Goal: Task Accomplishment & Management: Complete application form

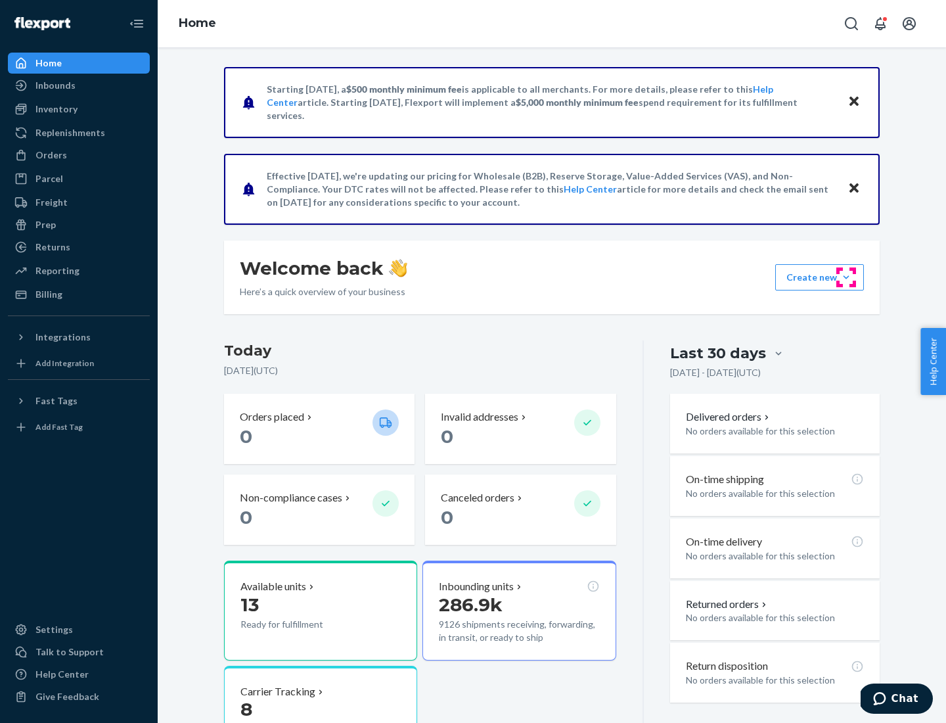
click at [846, 277] on button "Create new Create new inbound Create new order Create new product" at bounding box center [819, 277] width 89 height 26
click at [79, 85] on div "Inbounds" at bounding box center [78, 85] width 139 height 18
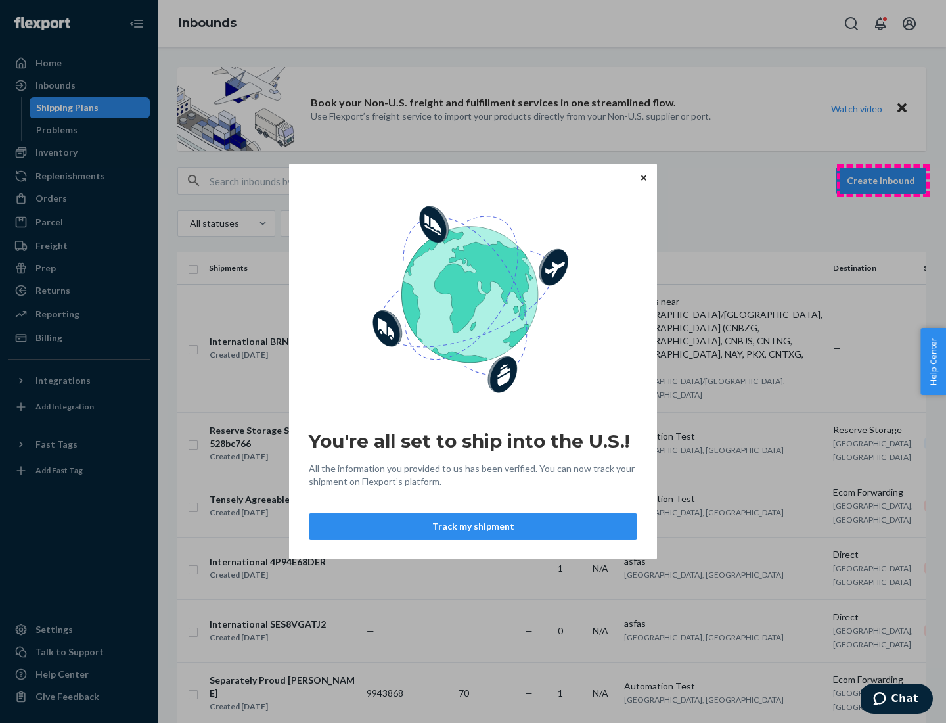
click at [883, 181] on div "You're all set to ship into the U.S.! All the information you provided to us ha…" at bounding box center [473, 361] width 946 height 723
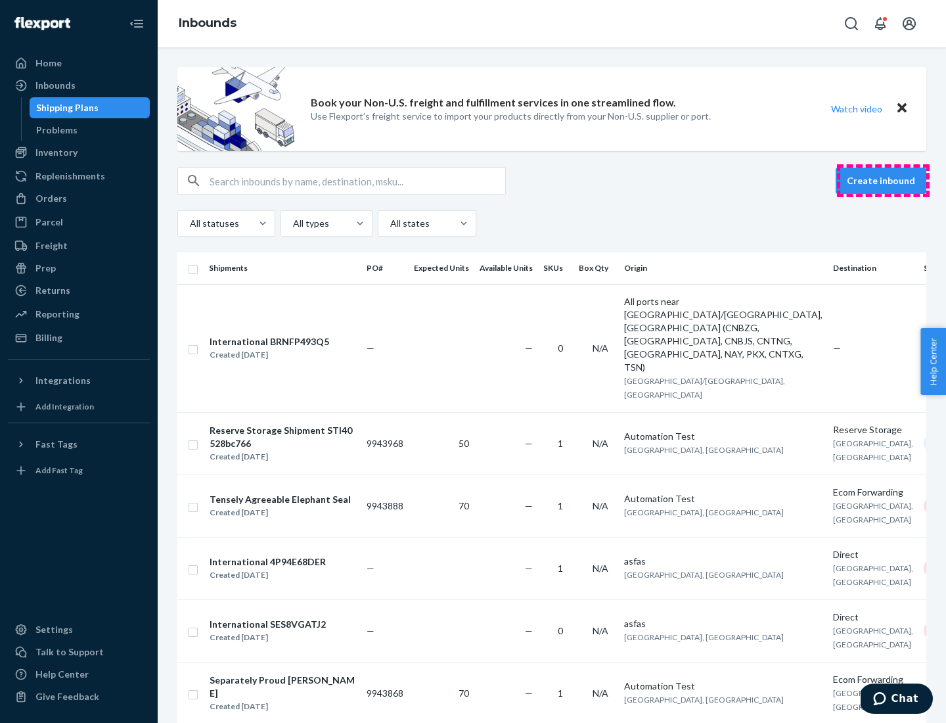
click at [883, 181] on button "Create inbound" at bounding box center [881, 181] width 91 height 26
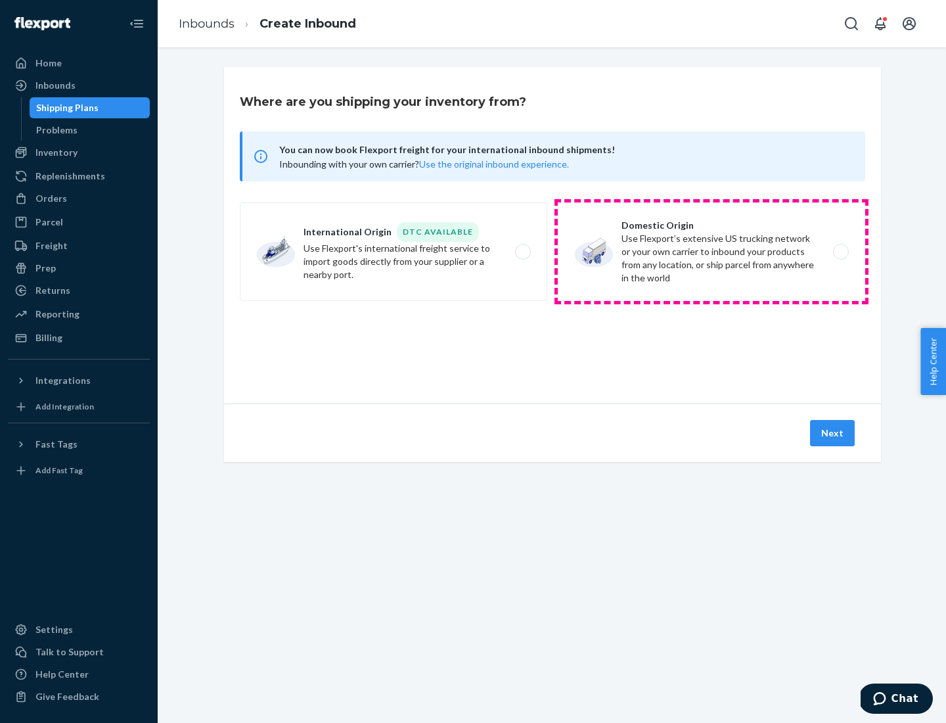
click at [711, 252] on label "Domestic Origin Use Flexport’s extensive US trucking network or your own carrie…" at bounding box center [711, 251] width 307 height 99
click at [840, 252] on input "Domestic Origin Use Flexport’s extensive US trucking network or your own carrie…" at bounding box center [844, 252] width 9 height 9
radio input "true"
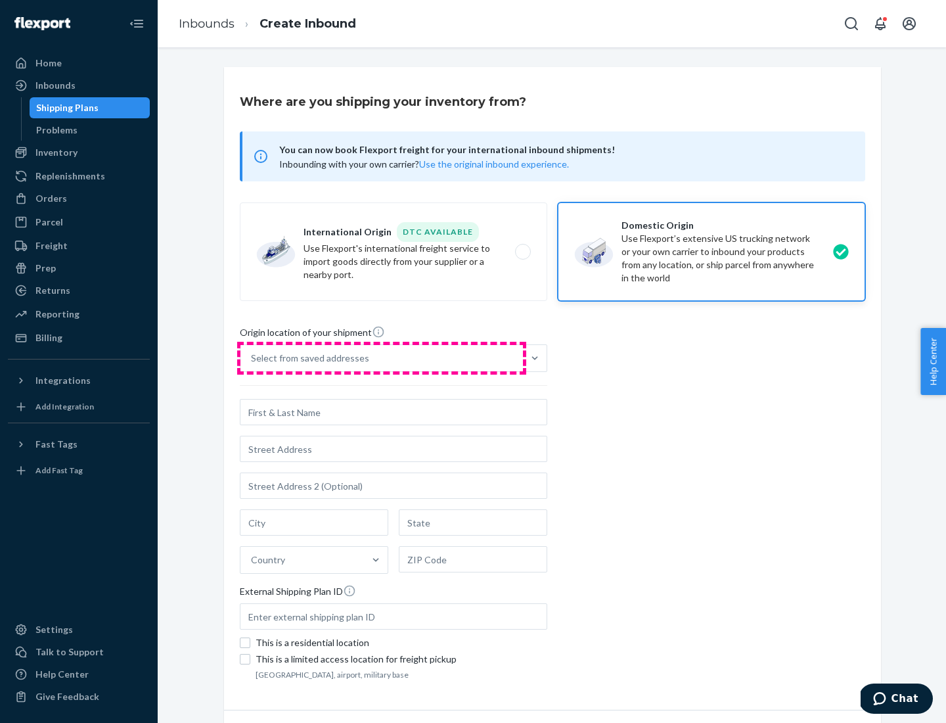
click at [382, 358] on div "Select from saved addresses" at bounding box center [381, 358] width 282 height 26
click at [252, 358] on input "Select from saved addresses" at bounding box center [251, 357] width 1 height 13
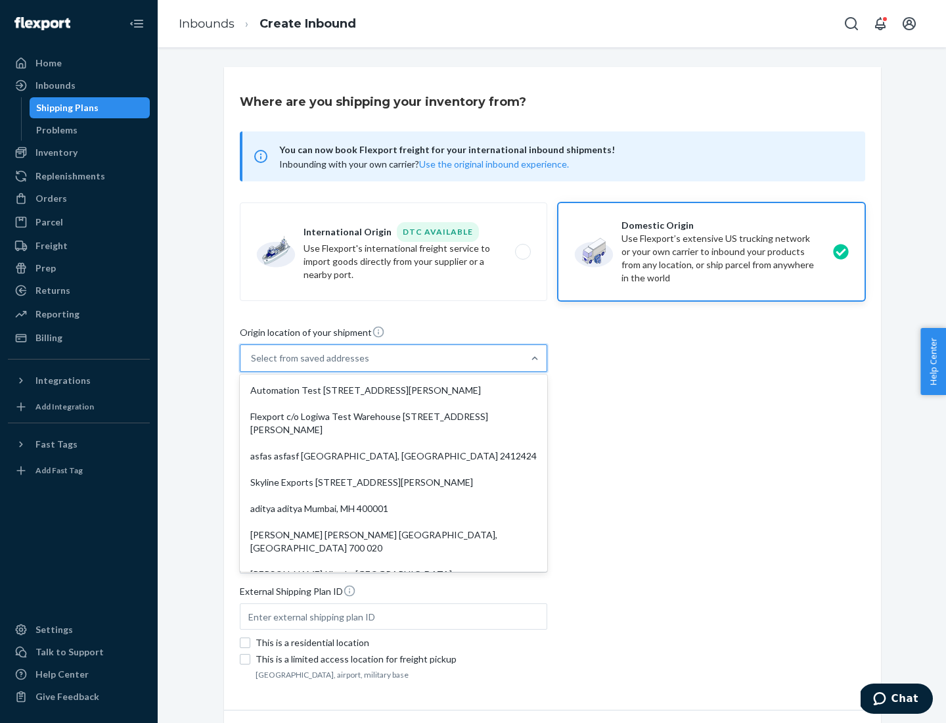
scroll to position [5, 0]
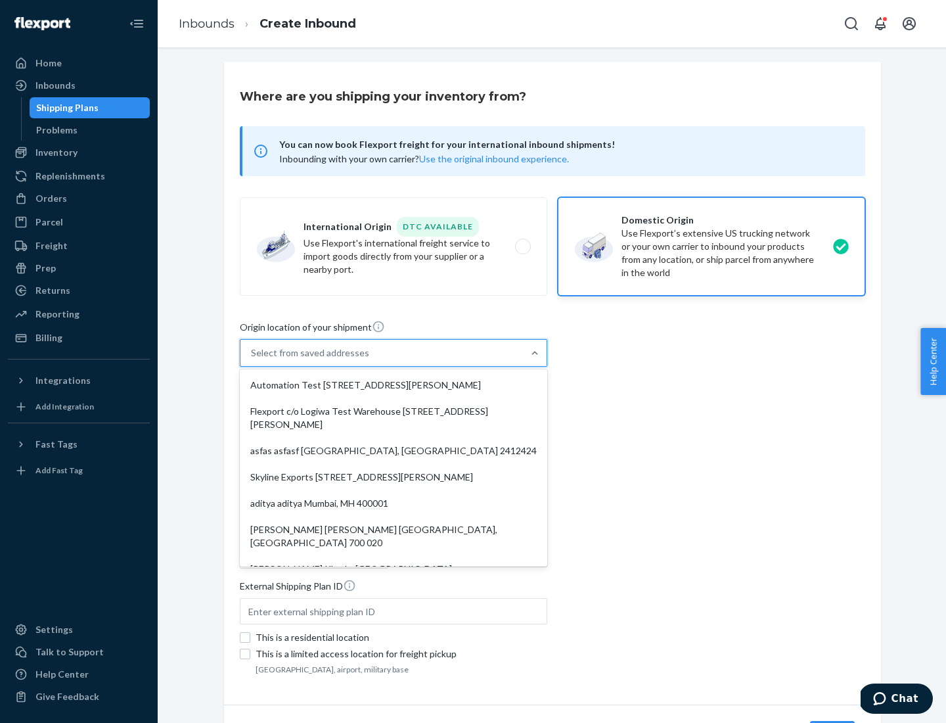
click at [394, 385] on div "Automation Test [STREET_ADDRESS][PERSON_NAME]" at bounding box center [393, 385] width 302 height 26
click at [252, 359] on input "option Automation Test [STREET_ADDRESS][PERSON_NAME]. 9 results available. Use …" at bounding box center [251, 352] width 1 height 13
type input "Automation Test"
type input "9th Floor"
type input "[GEOGRAPHIC_DATA]"
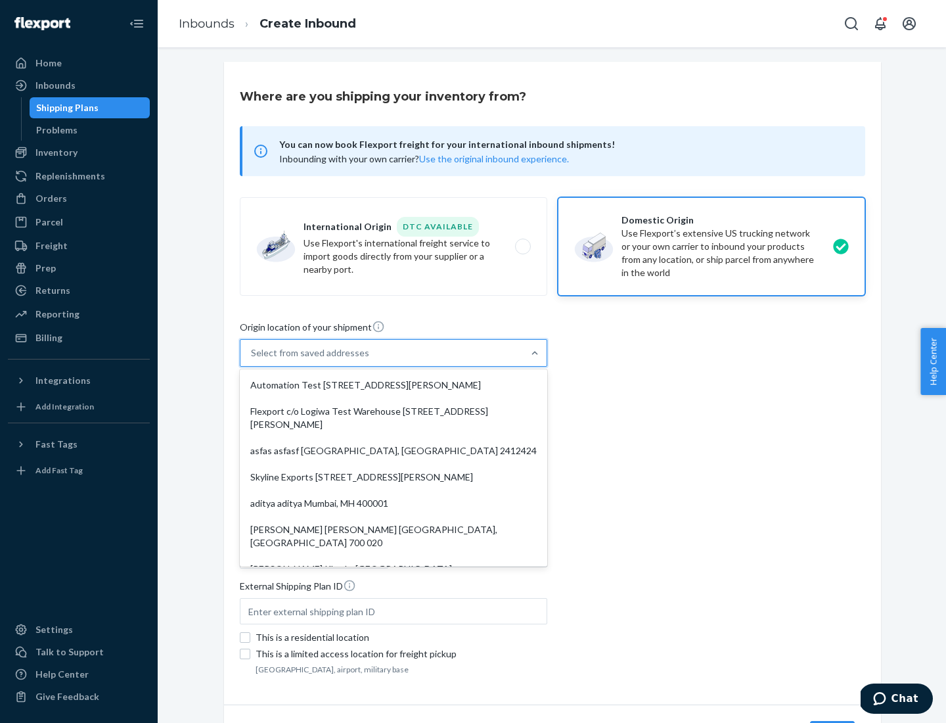
type input "CA"
type input "94104"
type input "[STREET_ADDRESS][PERSON_NAME]"
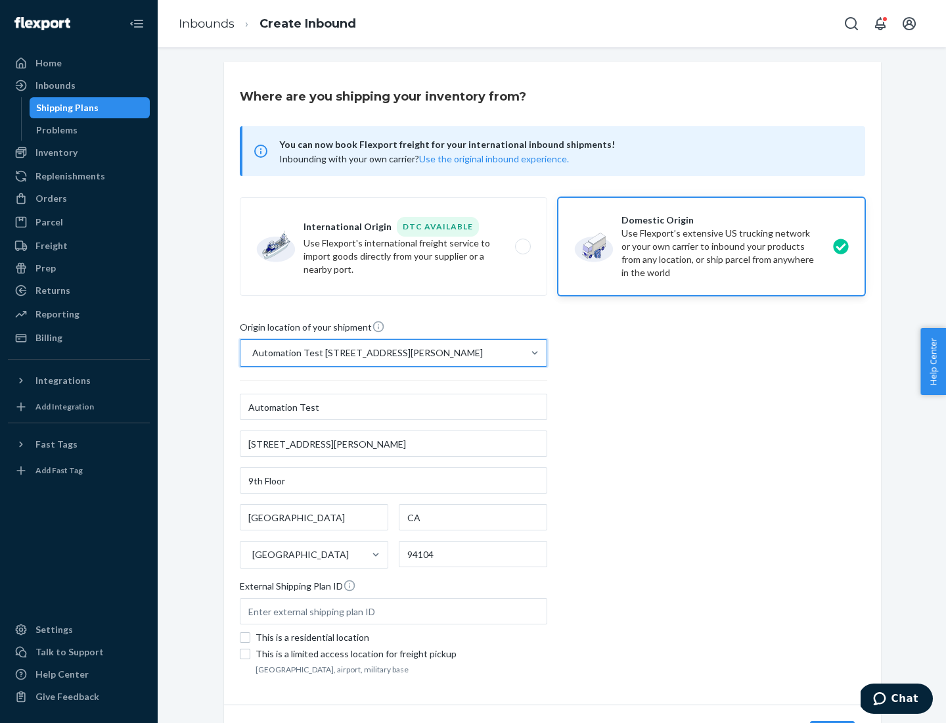
scroll to position [77, 0]
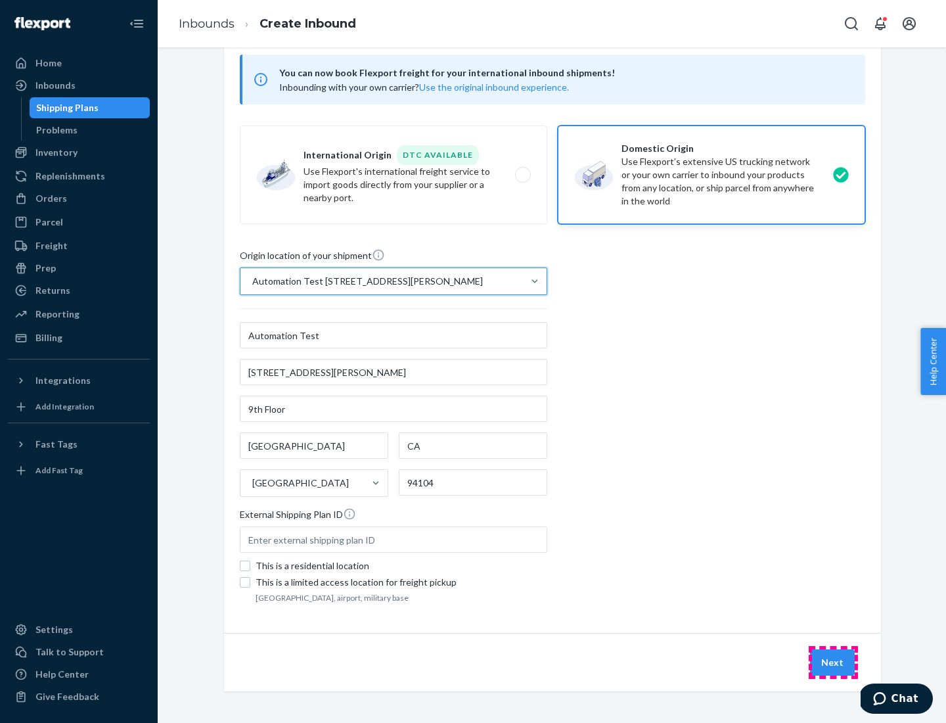
click at [833, 662] on button "Next" at bounding box center [832, 662] width 45 height 26
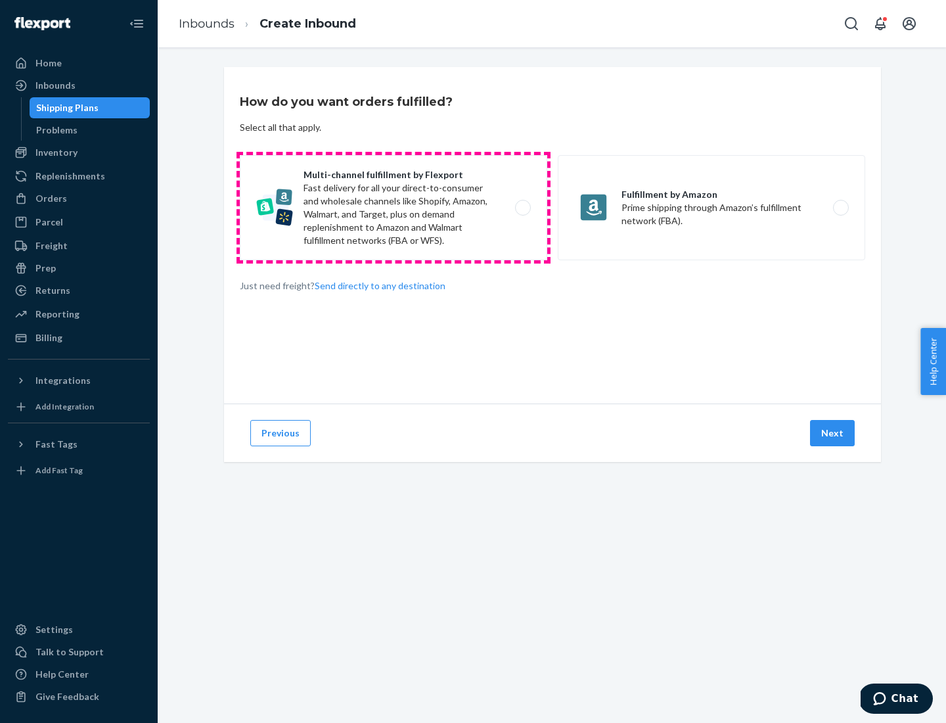
click at [394, 208] on label "Multi-channel fulfillment by Flexport Fast delivery for all your direct-to-cons…" at bounding box center [393, 207] width 307 height 105
click at [522, 208] on input "Multi-channel fulfillment by Flexport Fast delivery for all your direct-to-cons…" at bounding box center [526, 208] width 9 height 9
radio input "true"
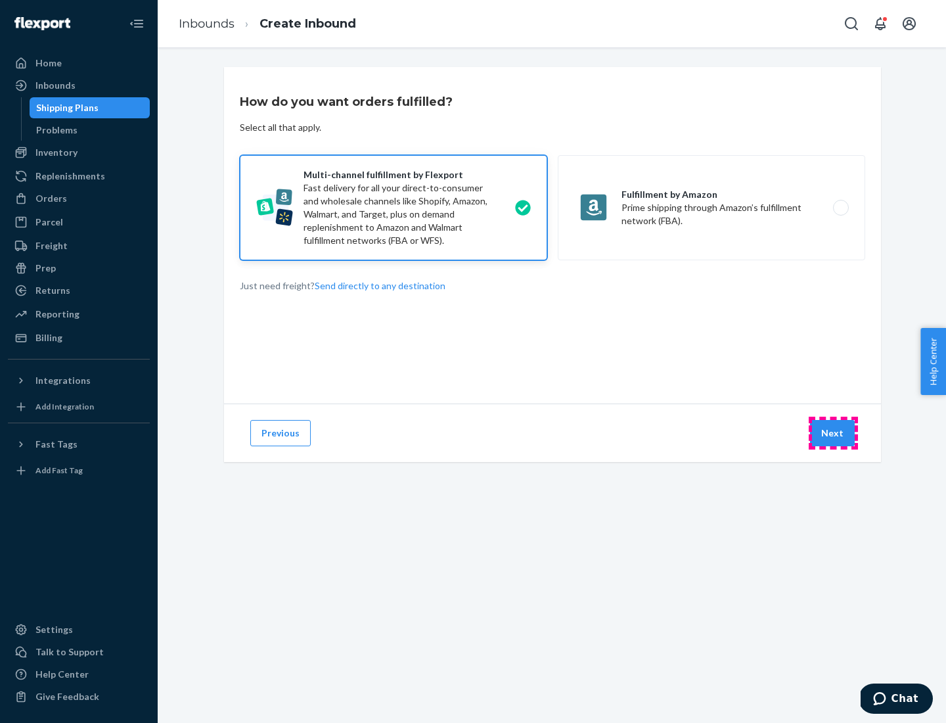
click at [833, 433] on button "Next" at bounding box center [832, 433] width 45 height 26
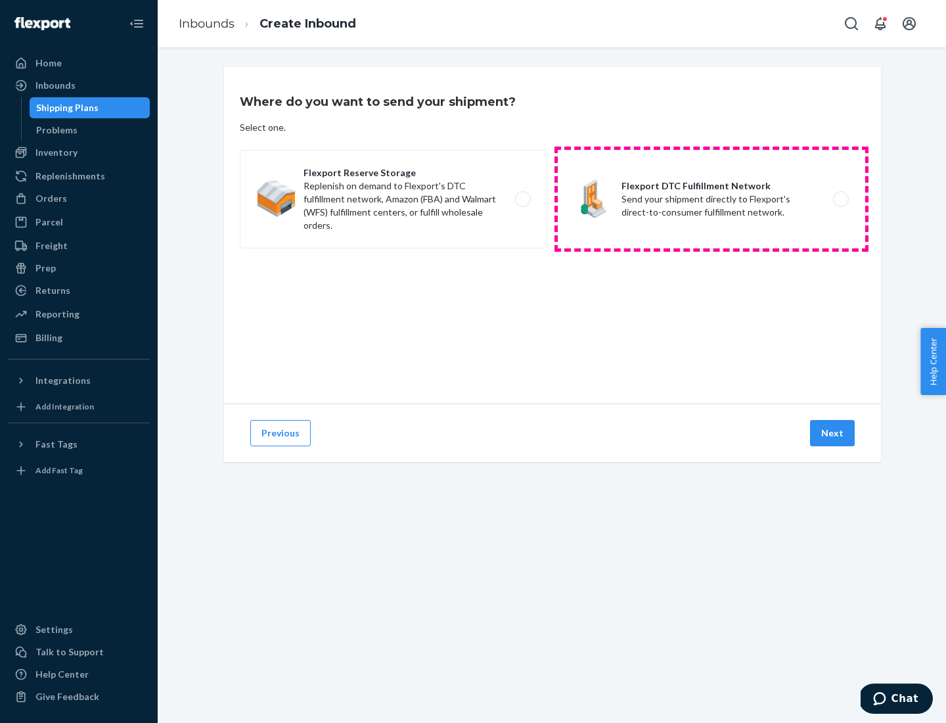
click at [711, 199] on label "Flexport DTC Fulfillment Network Send your shipment directly to Flexport's dire…" at bounding box center [711, 199] width 307 height 99
click at [840, 199] on input "Flexport DTC Fulfillment Network Send your shipment directly to Flexport's dire…" at bounding box center [844, 199] width 9 height 9
radio input "true"
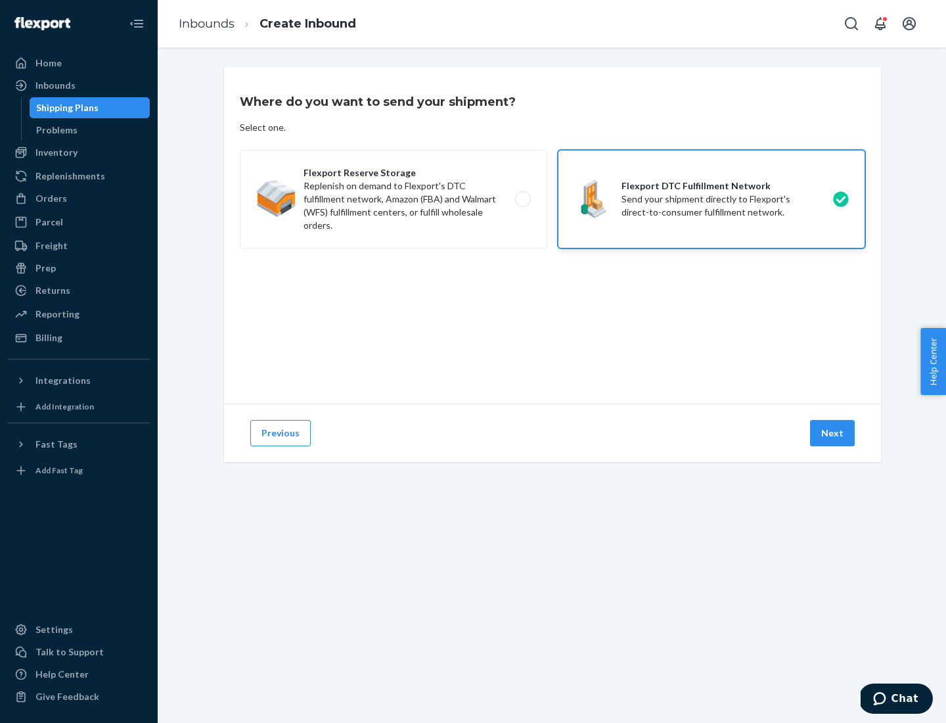
click at [833, 433] on button "Next" at bounding box center [832, 433] width 45 height 26
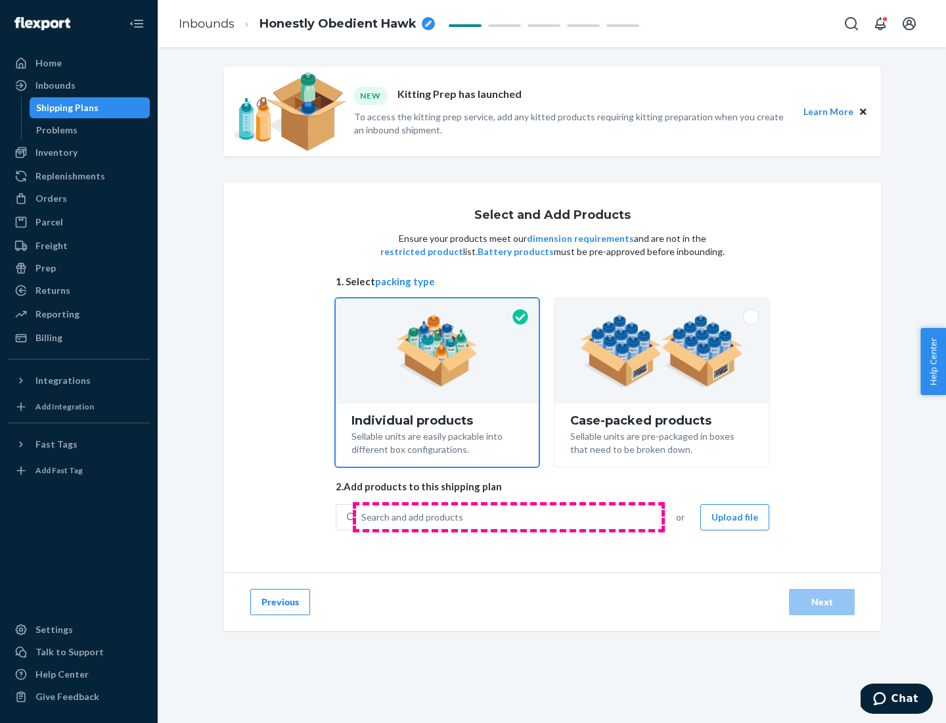
click at [508, 516] on div "Search and add products" at bounding box center [508, 517] width 304 height 24
click at [363, 516] on input "Search and add products" at bounding box center [361, 516] width 1 height 13
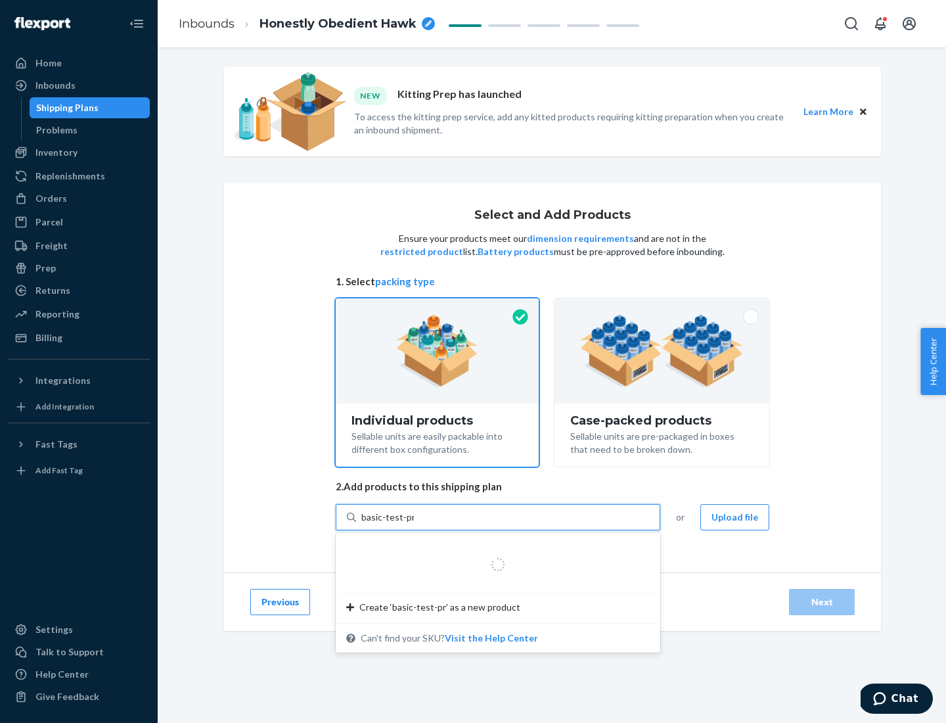
type input "basic-test-product-1"
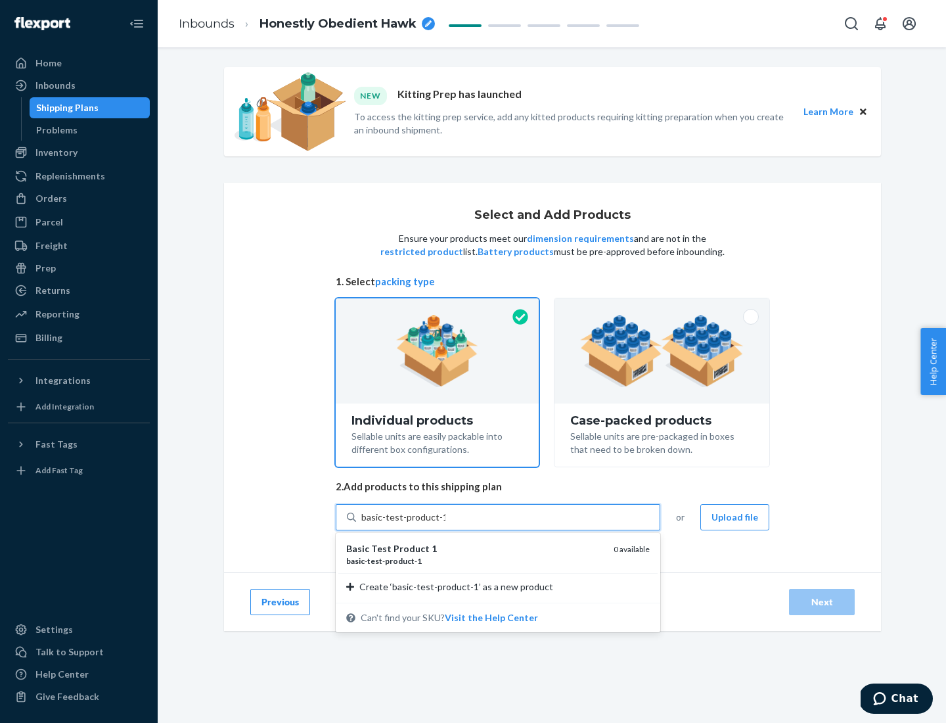
click at [475, 560] on div "basic - test - product - 1" at bounding box center [474, 560] width 257 height 11
click at [445, 524] on input "basic-test-product-1" at bounding box center [403, 516] width 84 height 13
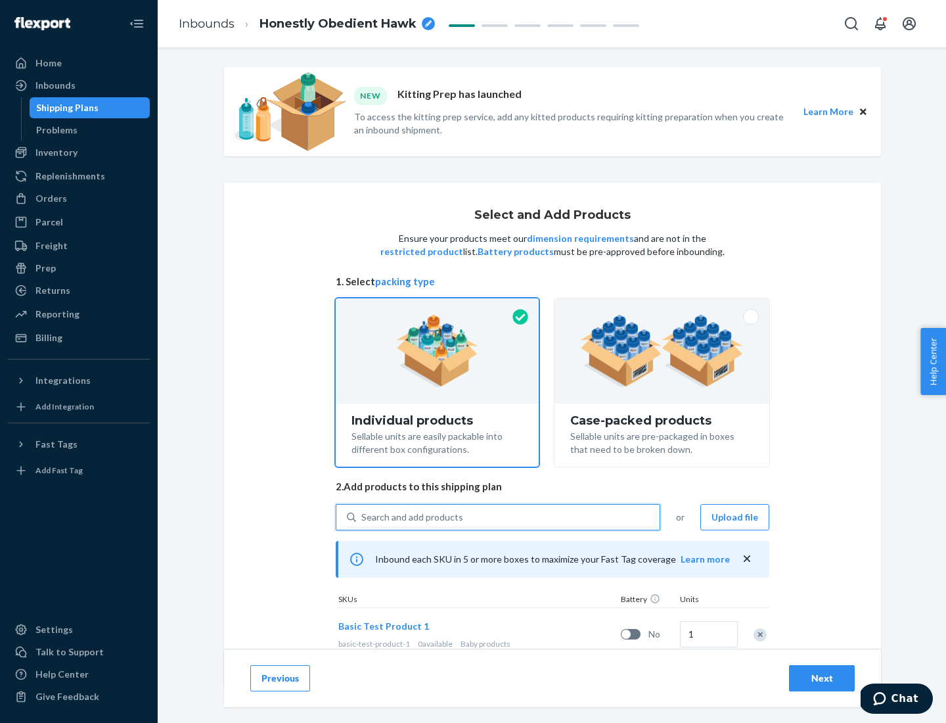
scroll to position [39, 0]
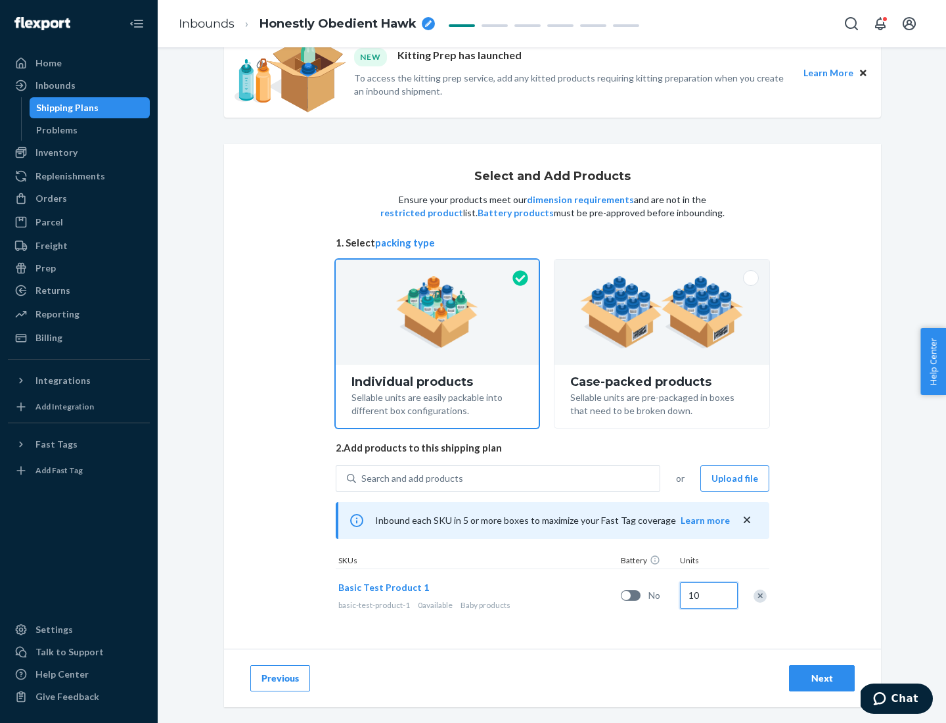
type input "10"
click at [822, 677] on div "Next" at bounding box center [821, 677] width 43 height 13
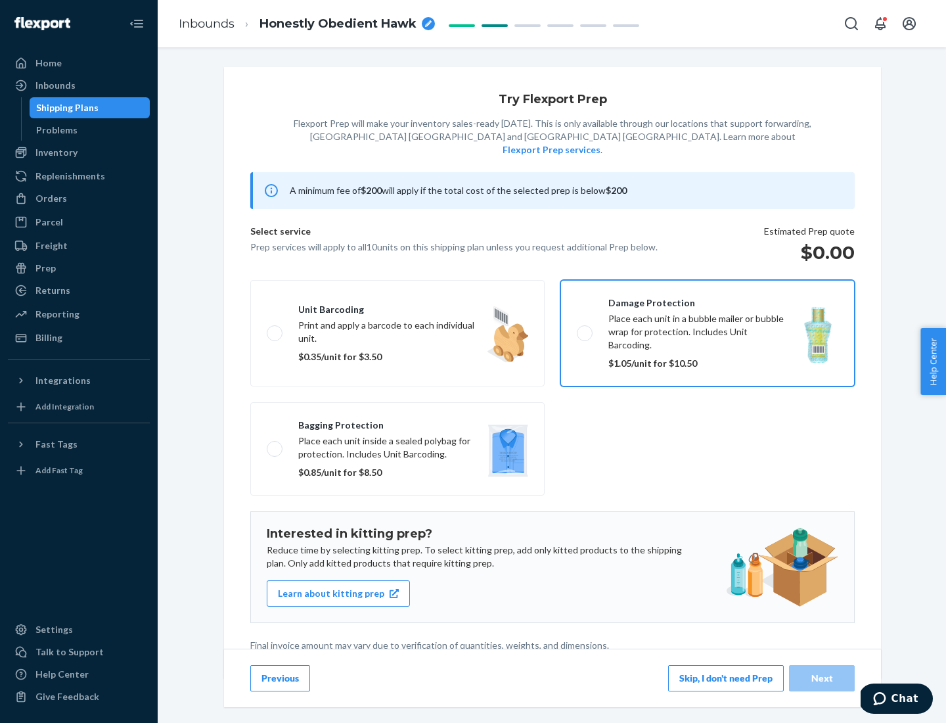
click at [577, 328] on input "Damage protection Place each unit in a bubble mailer or bubble wrap for protect…" at bounding box center [581, 332] width 9 height 9
checkbox input "true"
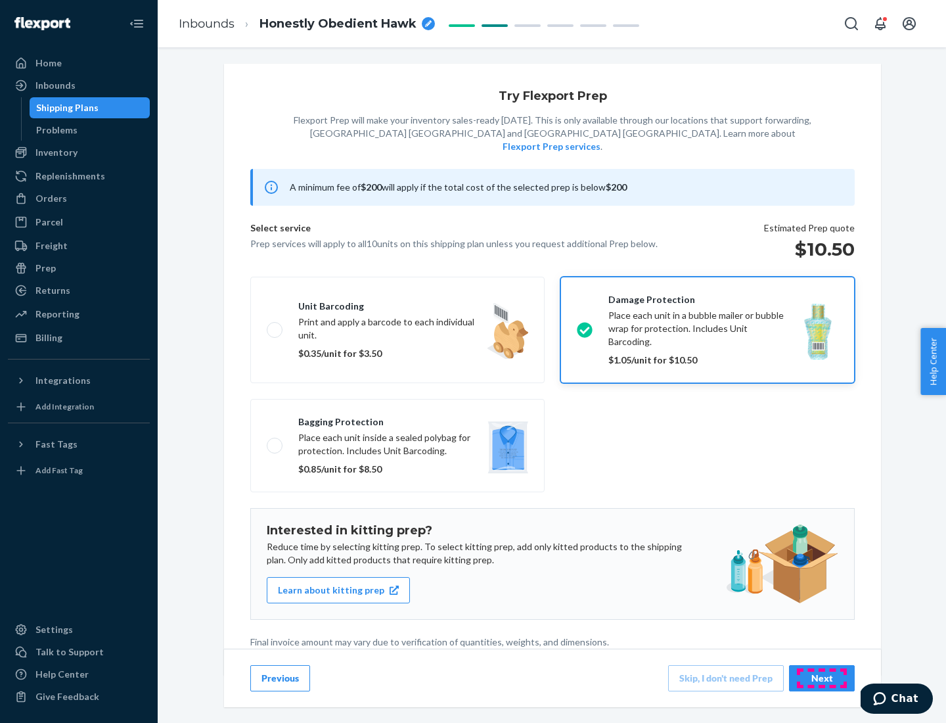
click at [822, 677] on div "Next" at bounding box center [821, 677] width 43 height 13
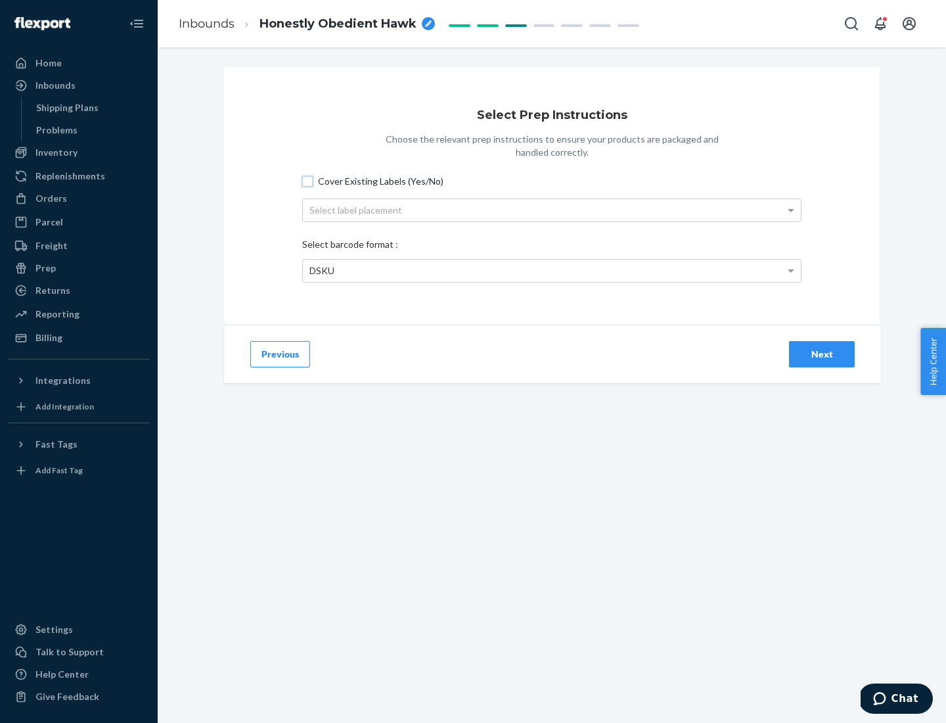
click at [307, 181] on input "Cover Existing Labels (Yes/No)" at bounding box center [307, 181] width 11 height 11
checkbox input "true"
click at [822, 353] on div "Next" at bounding box center [821, 354] width 43 height 13
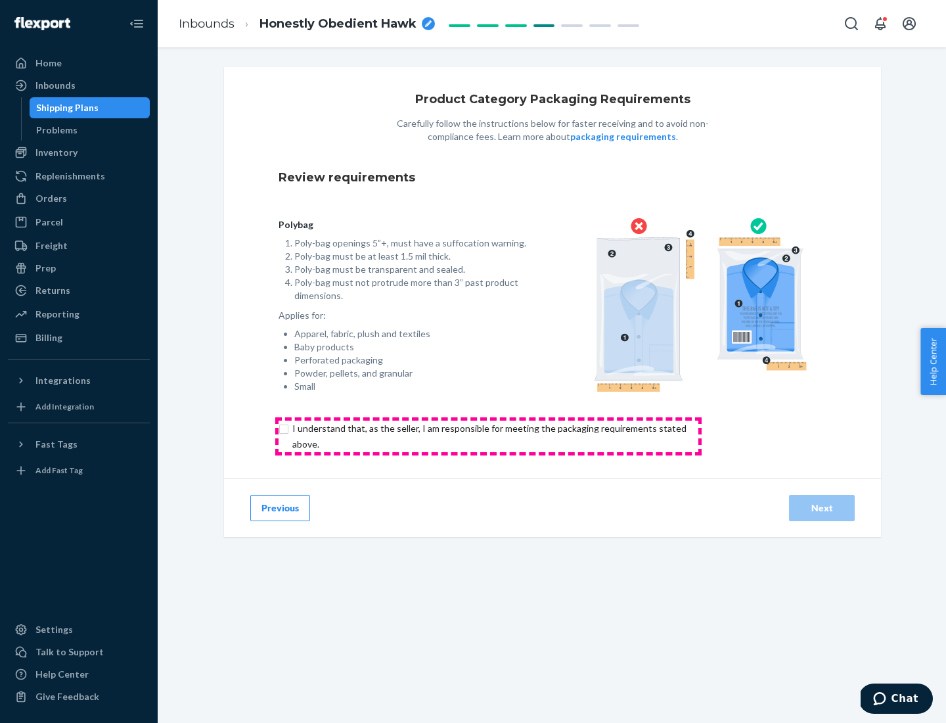
click at [488, 436] on input "checkbox" at bounding box center [497, 436] width 437 height 32
checkbox input "true"
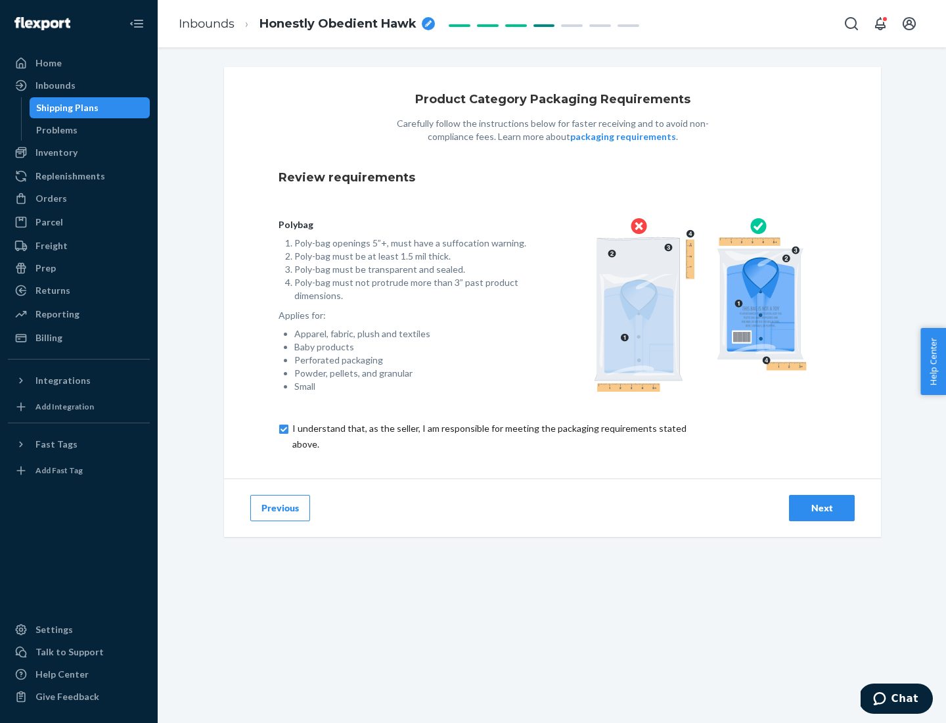
click at [822, 507] on div "Next" at bounding box center [821, 507] width 43 height 13
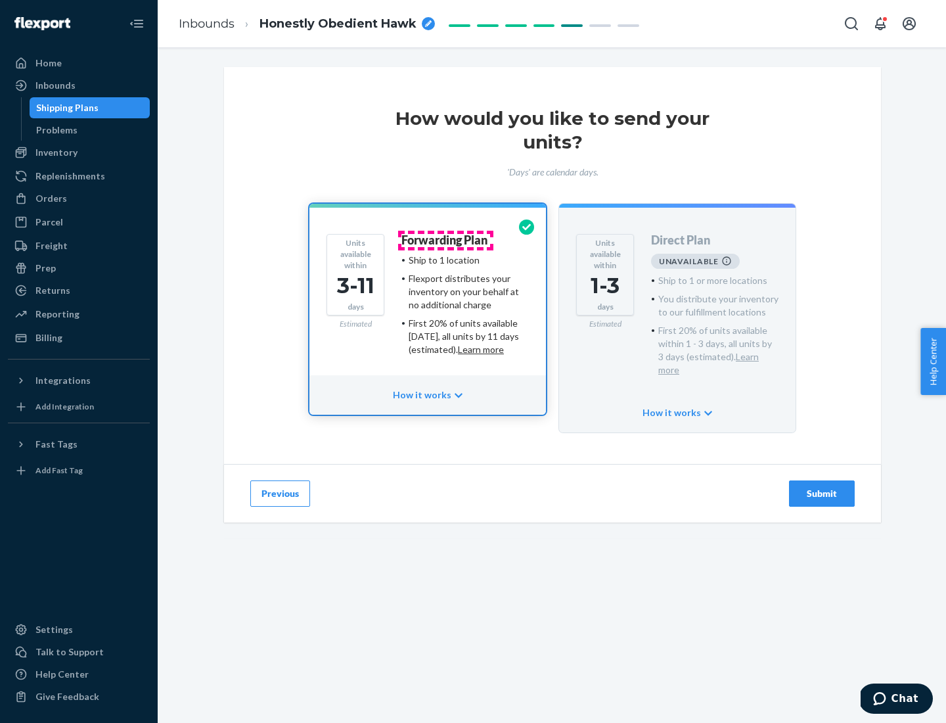
click at [445, 240] on h4 "Forwarding Plan" at bounding box center [444, 240] width 86 height 13
click at [822, 487] on div "Submit" at bounding box center [821, 493] width 43 height 13
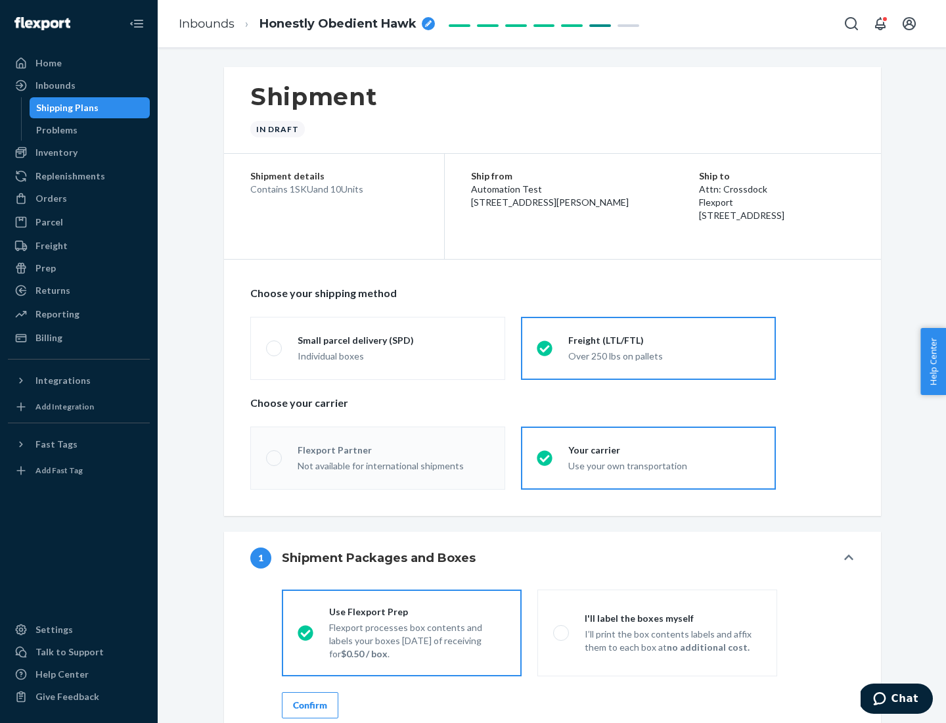
radio input "true"
radio input "false"
radio input "true"
radio input "false"
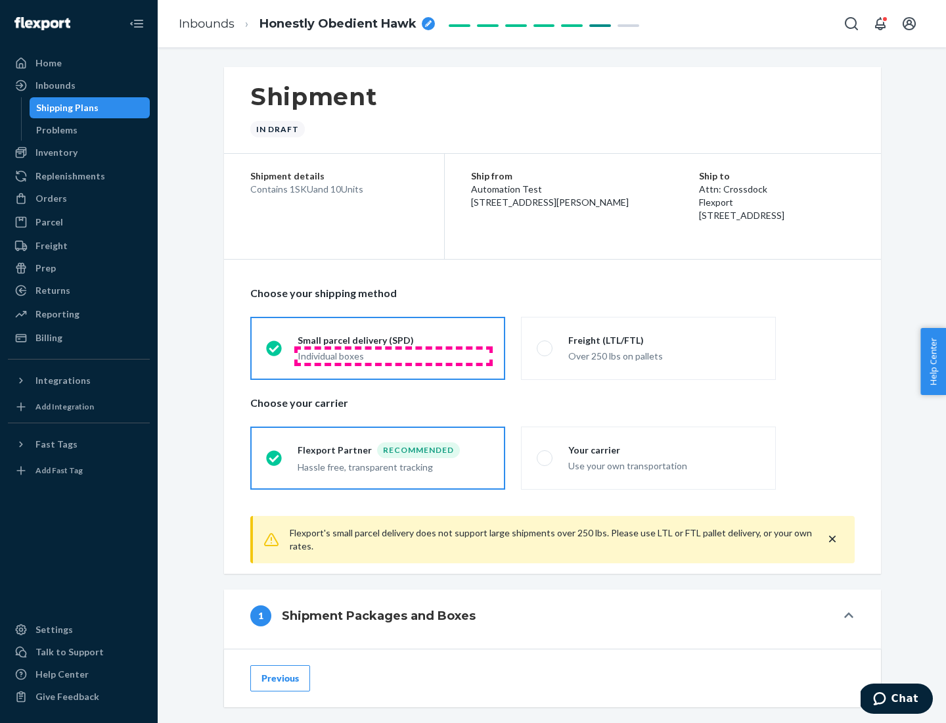
click at [394, 355] on div "Individual boxes" at bounding box center [394, 355] width 192 height 13
click at [275, 352] on input "Small parcel delivery (SPD) Individual boxes" at bounding box center [270, 348] width 9 height 9
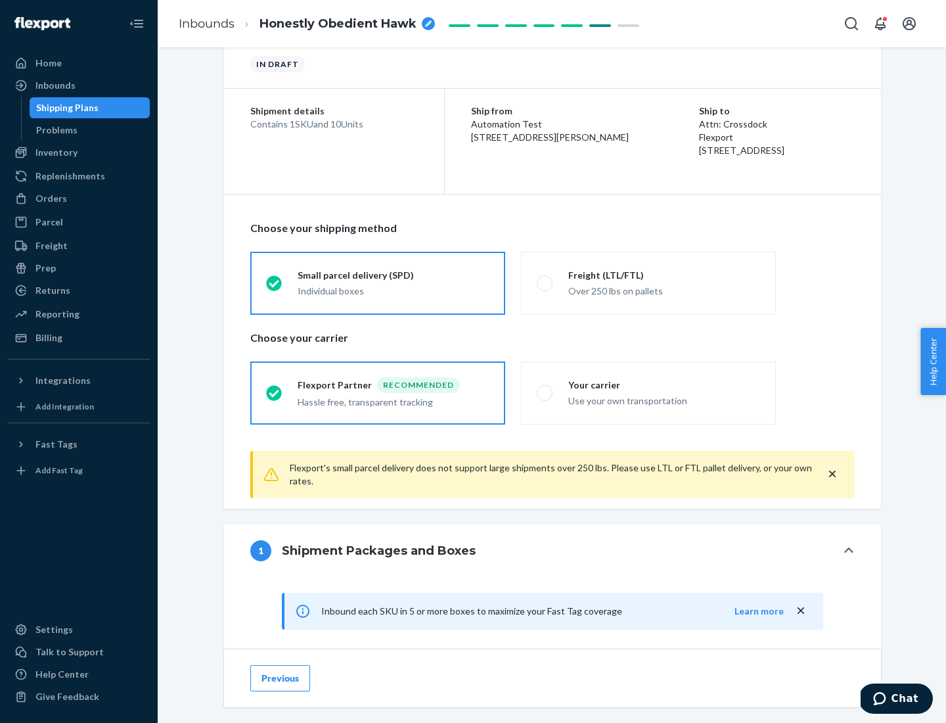
click at [394, 384] on div "Recommended" at bounding box center [418, 385] width 83 height 16
click at [275, 388] on input "Flexport Partner Recommended Hassle free, transparent tracking" at bounding box center [270, 392] width 9 height 9
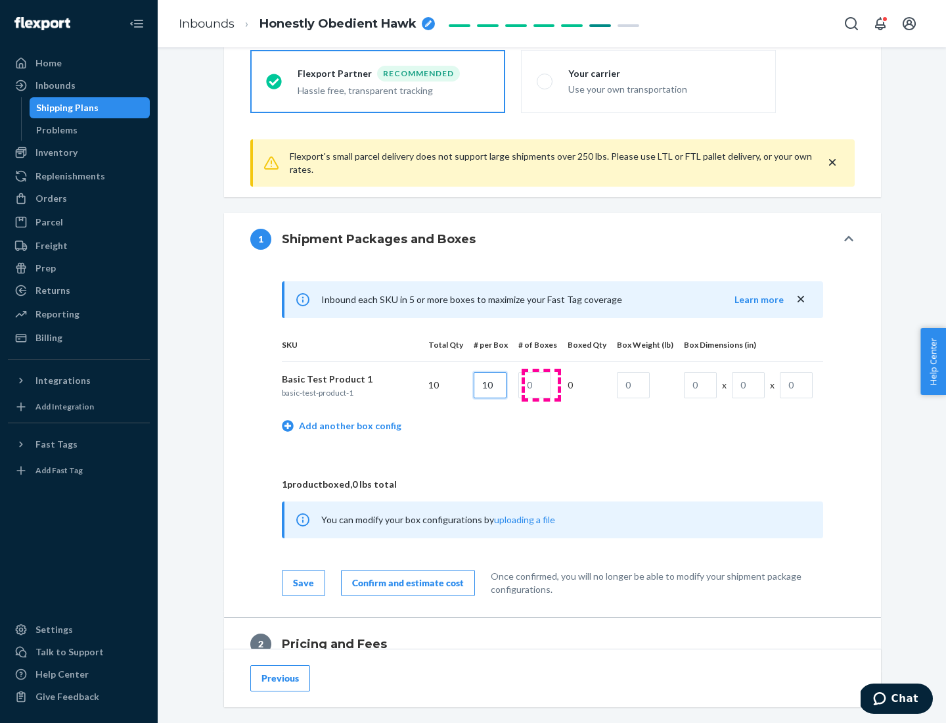
type input "10"
type input "1"
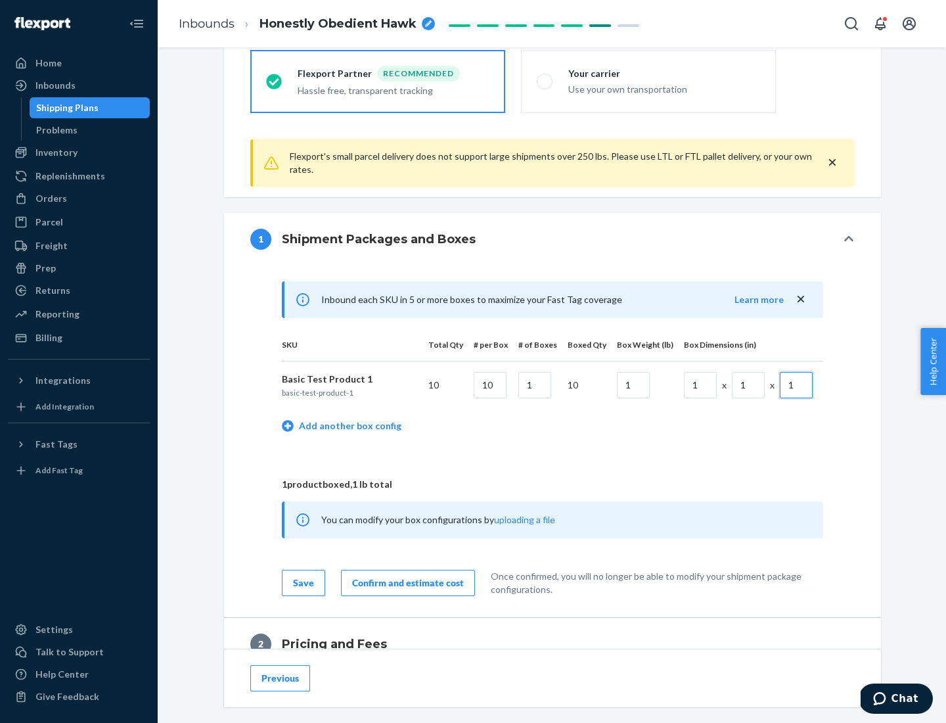
scroll to position [574, 0]
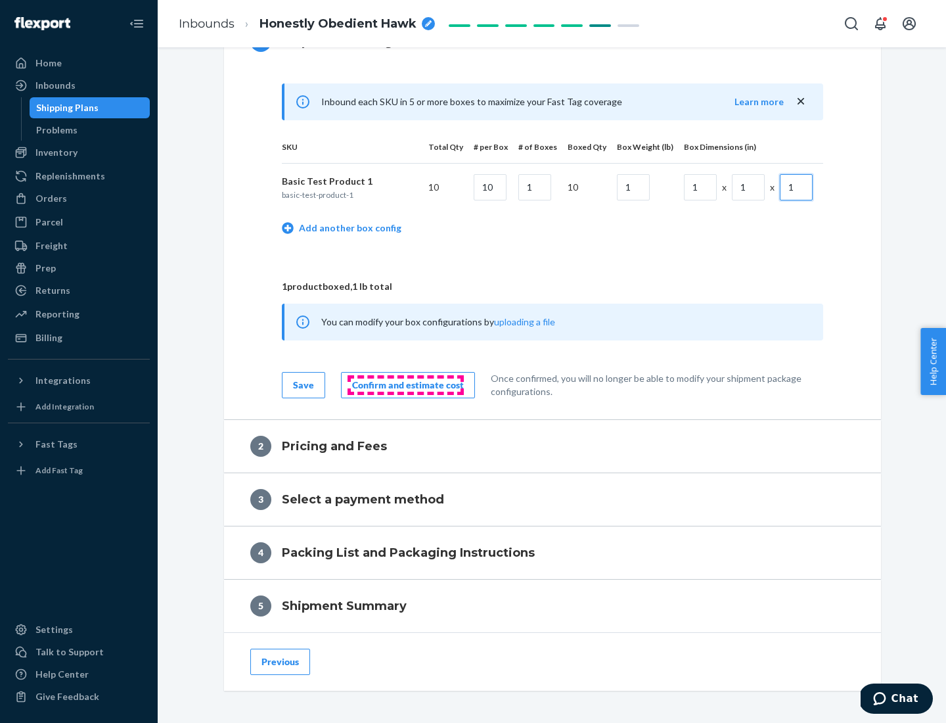
type input "1"
click at [405, 384] on div "Confirm and estimate cost" at bounding box center [408, 384] width 112 height 13
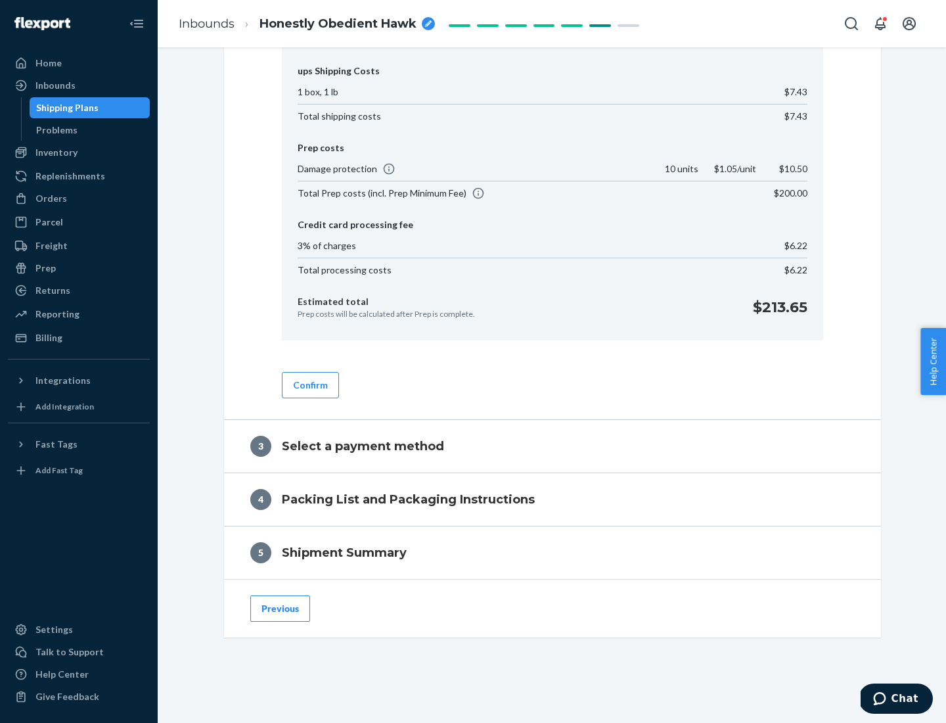
click at [309, 384] on button "Confirm" at bounding box center [310, 385] width 57 height 26
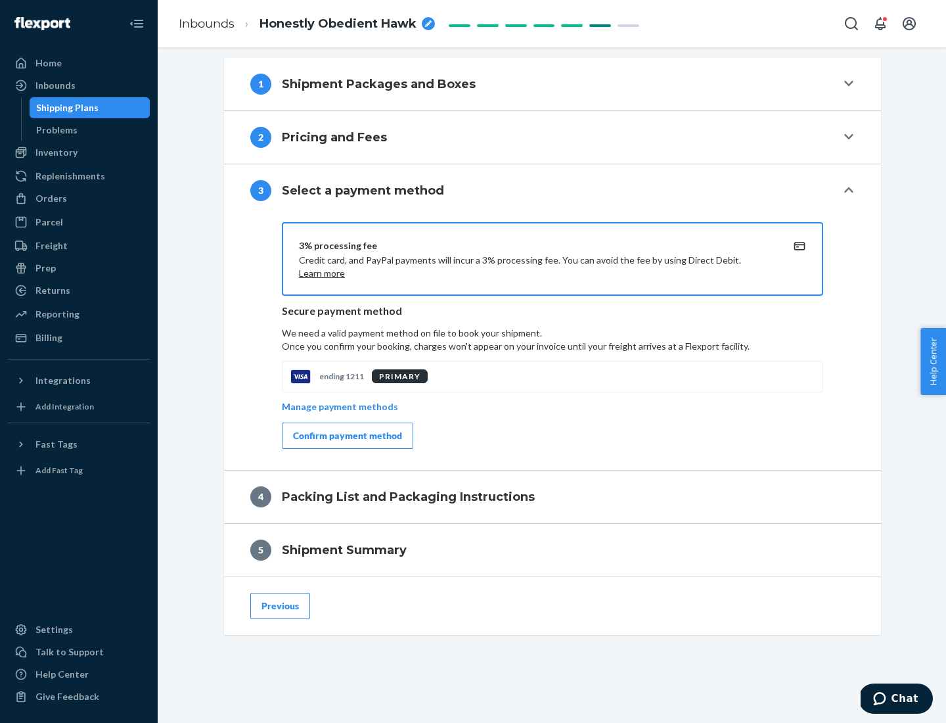
scroll to position [531, 0]
click at [346, 436] on div "Confirm payment method" at bounding box center [347, 435] width 109 height 13
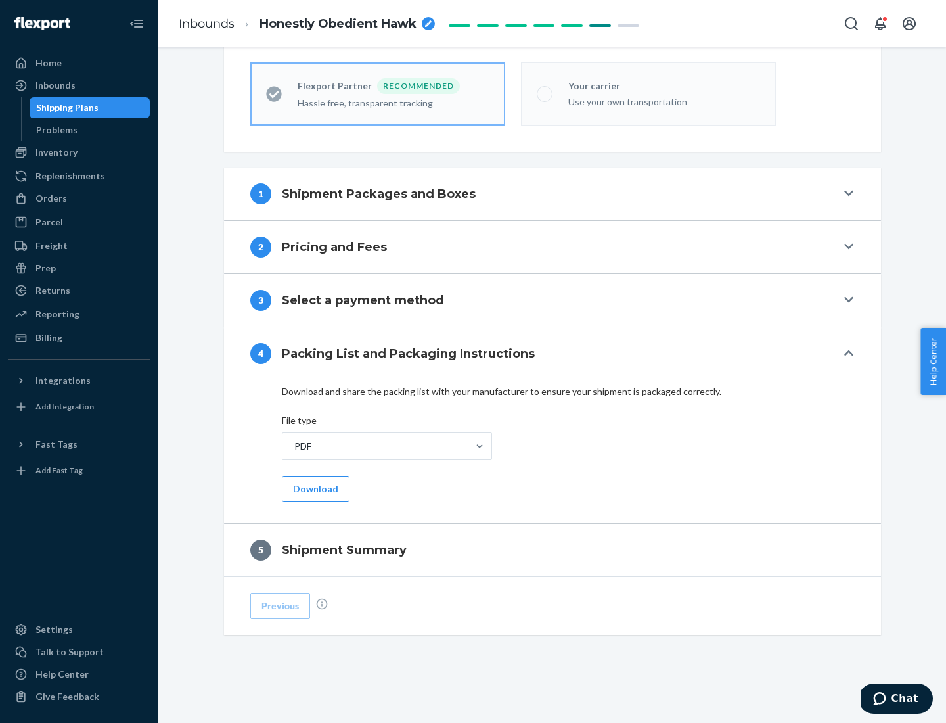
scroll to position [364, 0]
click at [314, 488] on button "Download" at bounding box center [316, 489] width 68 height 26
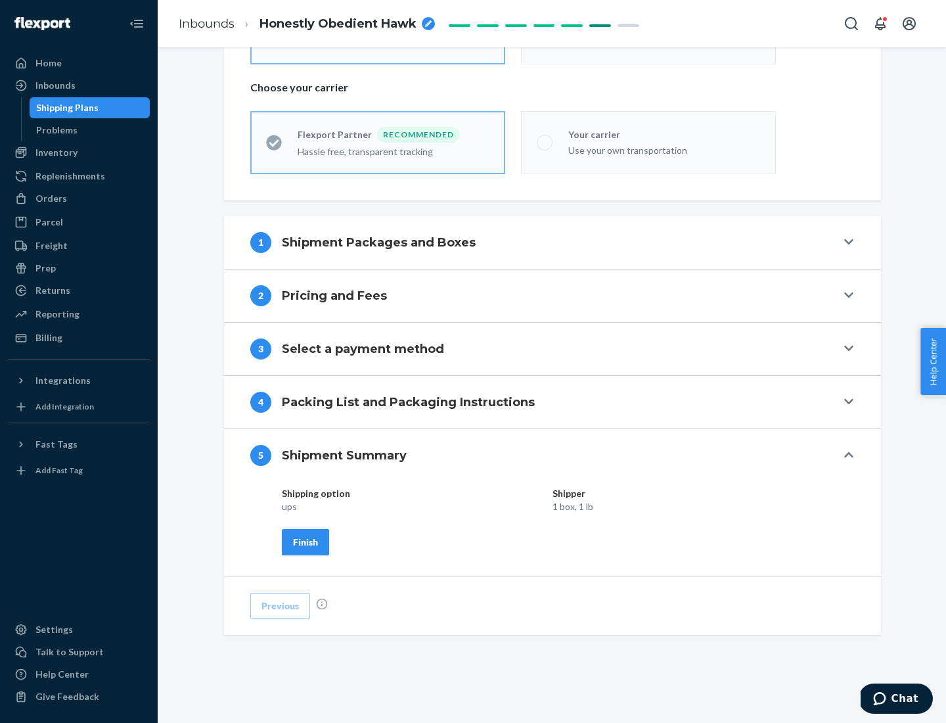
scroll to position [315, 0]
click at [305, 541] on div "Finish" at bounding box center [305, 541] width 25 height 13
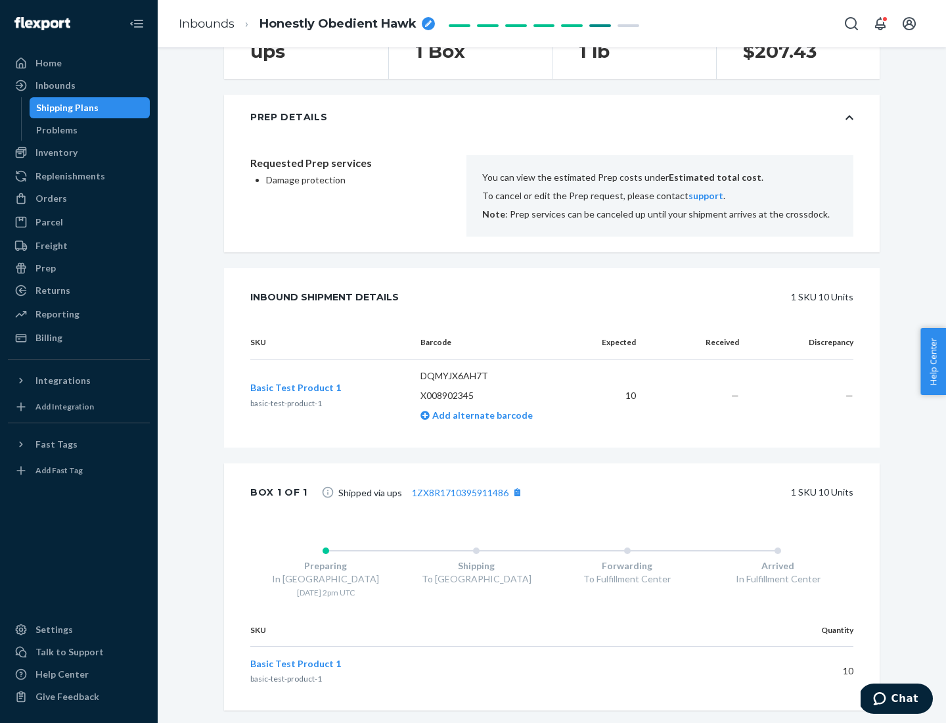
click at [45, 268] on div "Prep" at bounding box center [45, 267] width 20 height 13
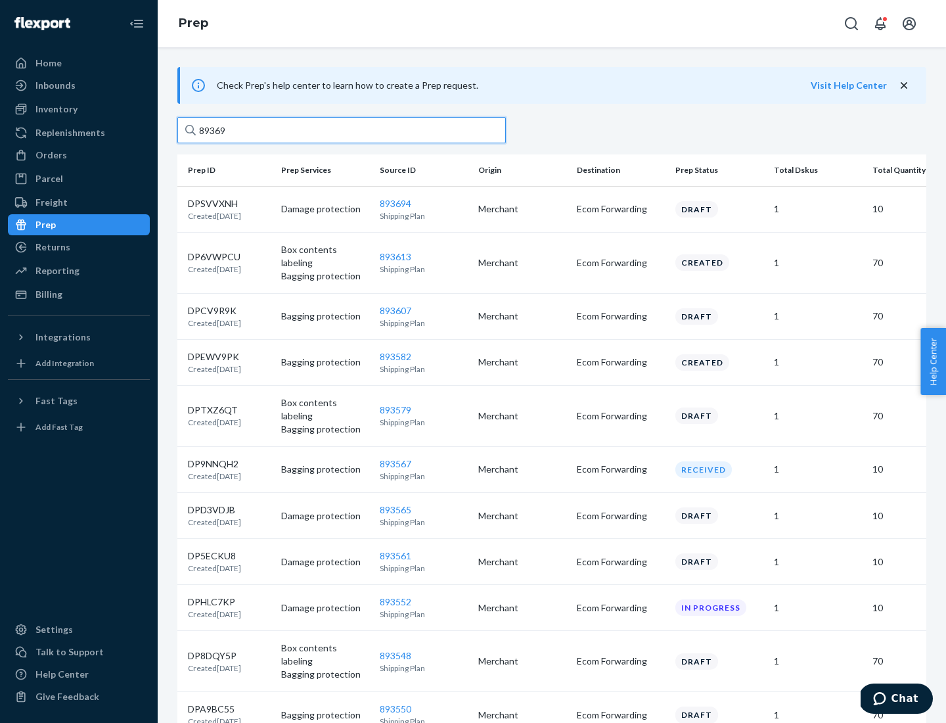
type input "893694"
